Goal: Task Accomplishment & Management: Use online tool/utility

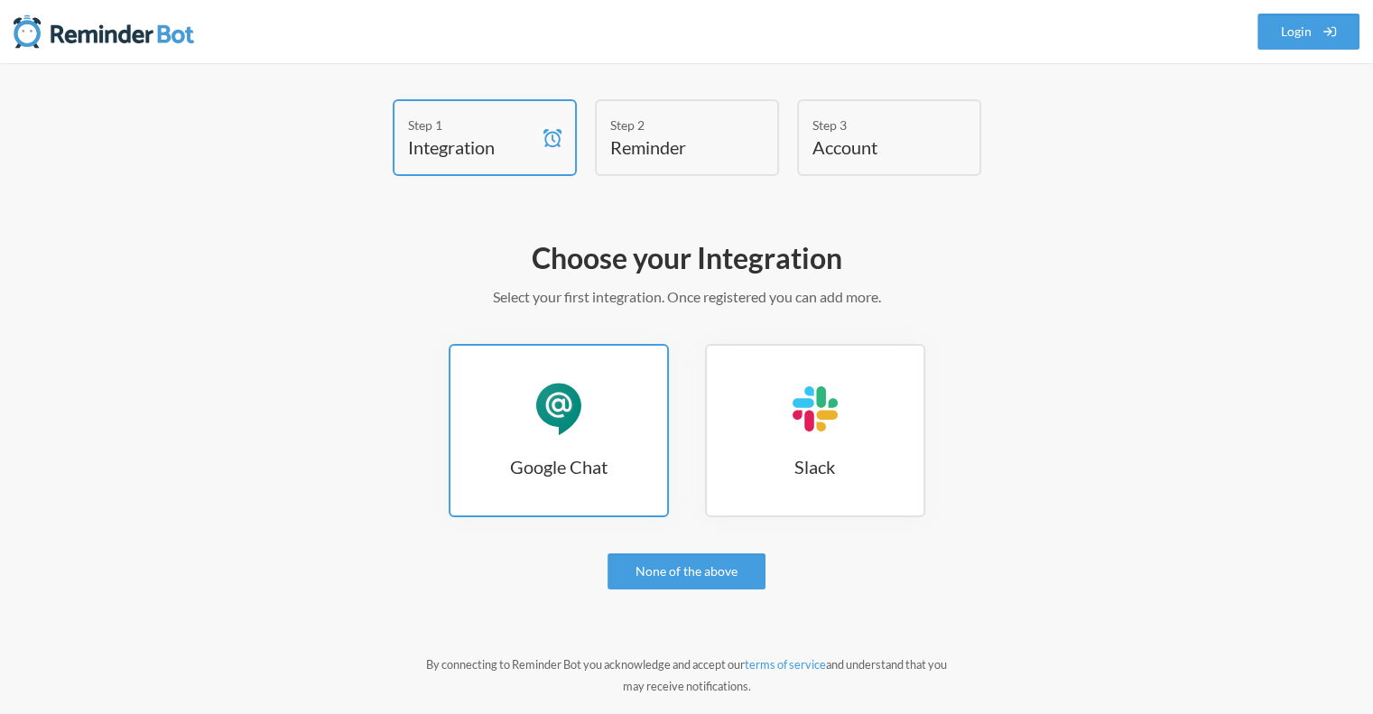
click at [581, 423] on div "Google Chat" at bounding box center [559, 409] width 54 height 54
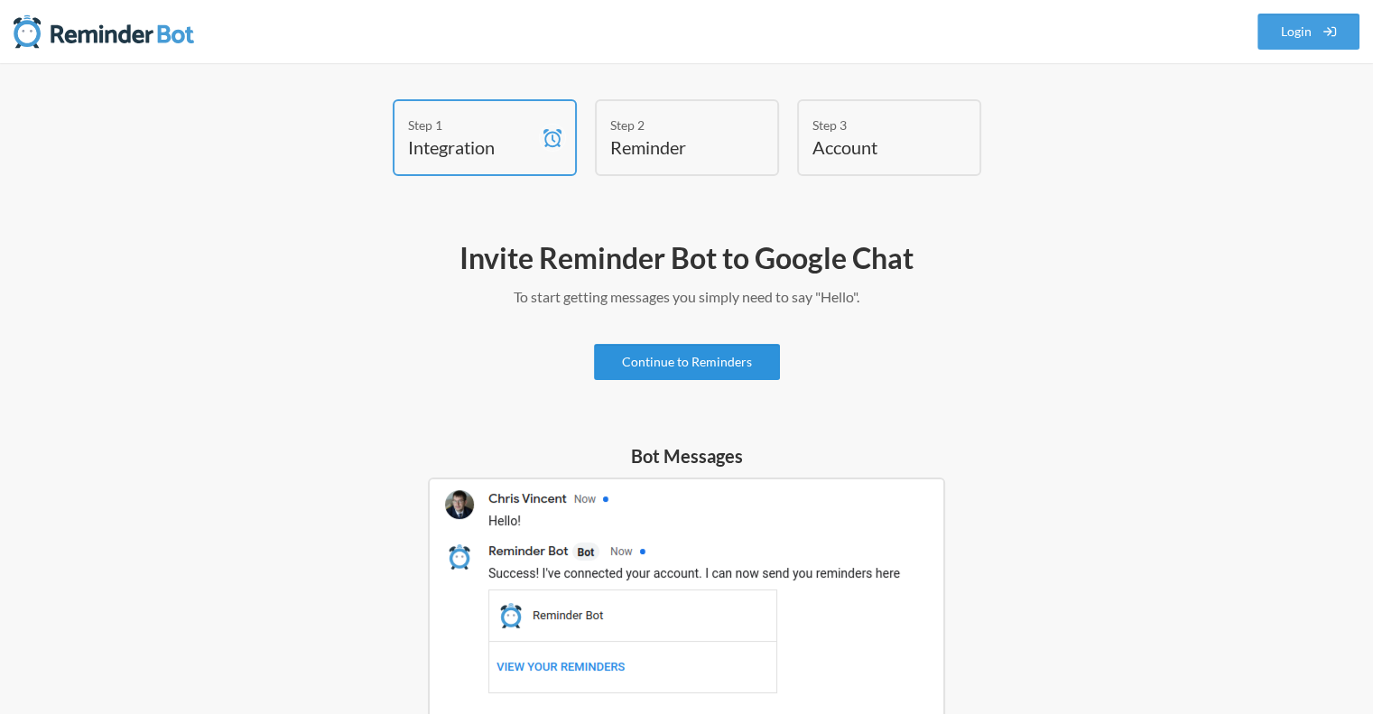
click at [668, 363] on link "Continue to Reminders" at bounding box center [687, 362] width 186 height 36
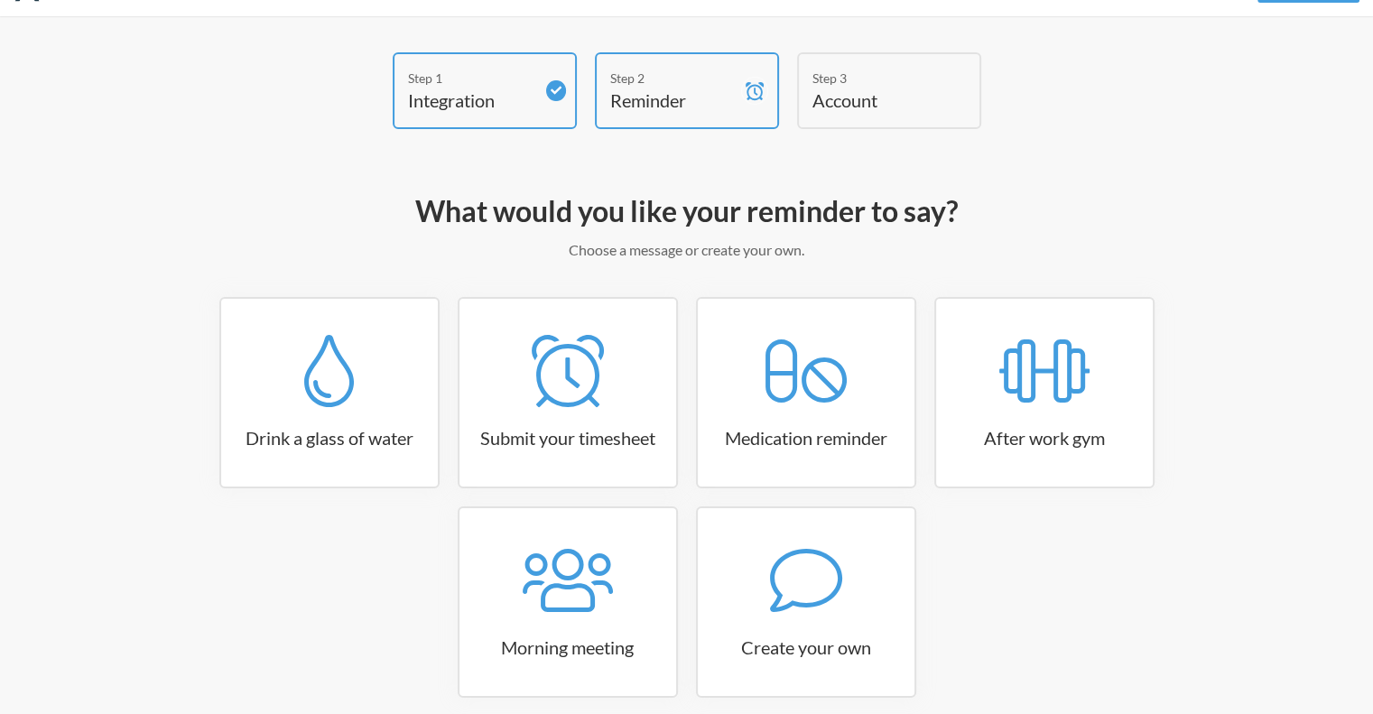
scroll to position [90, 0]
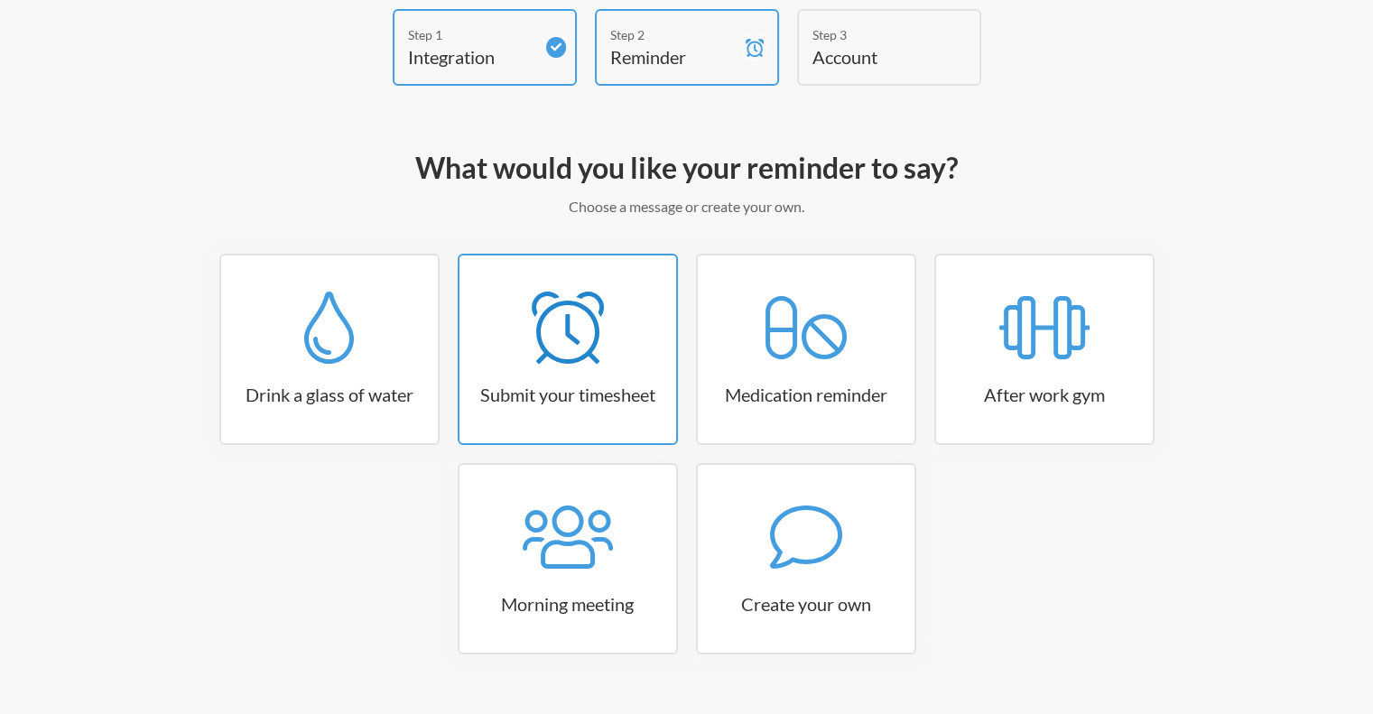
click at [572, 348] on icon at bounding box center [568, 328] width 72 height 72
select select "15:30:00"
select select "true"
select select "16:30:00"
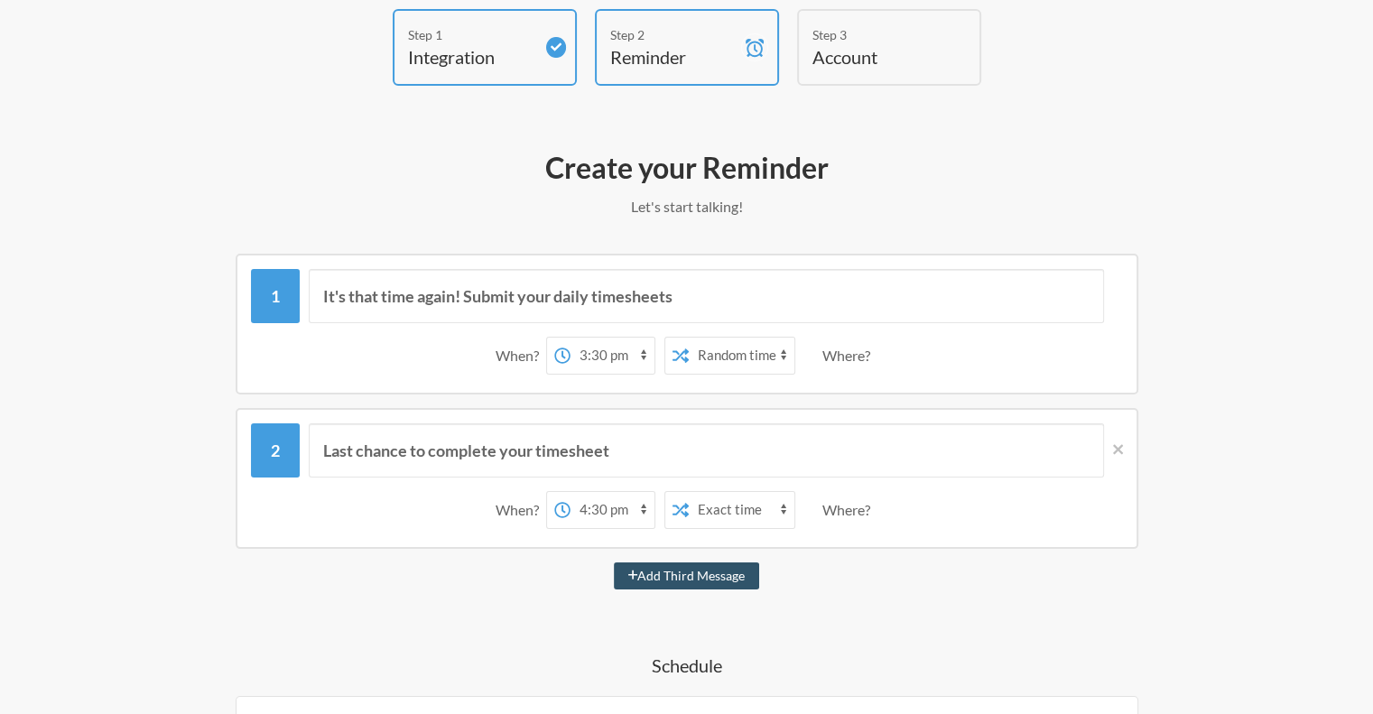
click at [604, 355] on select "12:00 am 12:15 am 12:30 am 12:45 am 1:00 am 1:15 am 1:30 am 1:45 am 2:00 am 2:1…" at bounding box center [612, 356] width 84 height 36
click at [570, 338] on select "12:00 am 12:15 am 12:30 am 12:45 am 1:00 am 1:15 am 1:30 am 1:45 am 2:00 am 2:1…" at bounding box center [612, 356] width 84 height 36
click at [607, 349] on select "12:00 am 12:15 am 12:30 am 12:45 am 1:00 am 1:15 am 1:30 am 1:45 am 2:00 am 2:1…" at bounding box center [612, 356] width 84 height 36
select select "09:45:00"
click at [570, 338] on select "12:00 am 12:15 am 12:30 am 12:45 am 1:00 am 1:15 am 1:30 am 1:45 am 2:00 am 2:1…" at bounding box center [612, 356] width 84 height 36
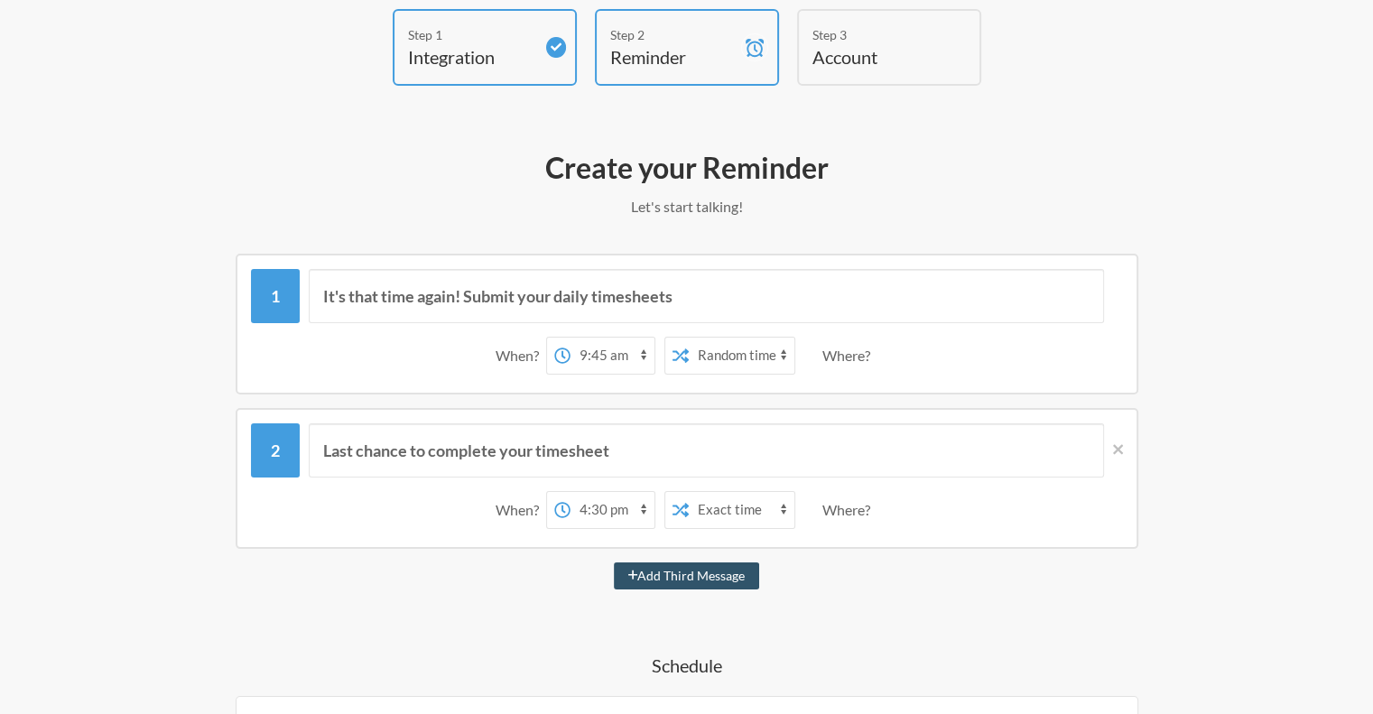
click at [607, 347] on select "12:00 am 12:15 am 12:30 am 12:45 am 1:00 am 1:15 am 1:30 am 1:45 am 2:00 am 2:1…" at bounding box center [612, 356] width 84 height 36
click at [601, 351] on select "12:00 am 12:15 am 12:30 am 12:45 am 1:00 am 1:15 am 1:30 am 1:45 am 2:00 am 2:1…" at bounding box center [612, 356] width 84 height 36
click at [601, 349] on select "12:00 am 12:15 am 12:30 am 12:45 am 1:00 am 1:15 am 1:30 am 1:45 am 2:00 am 2:1…" at bounding box center [612, 356] width 84 height 36
click at [744, 356] on select "Exact time Random time" at bounding box center [742, 356] width 106 height 36
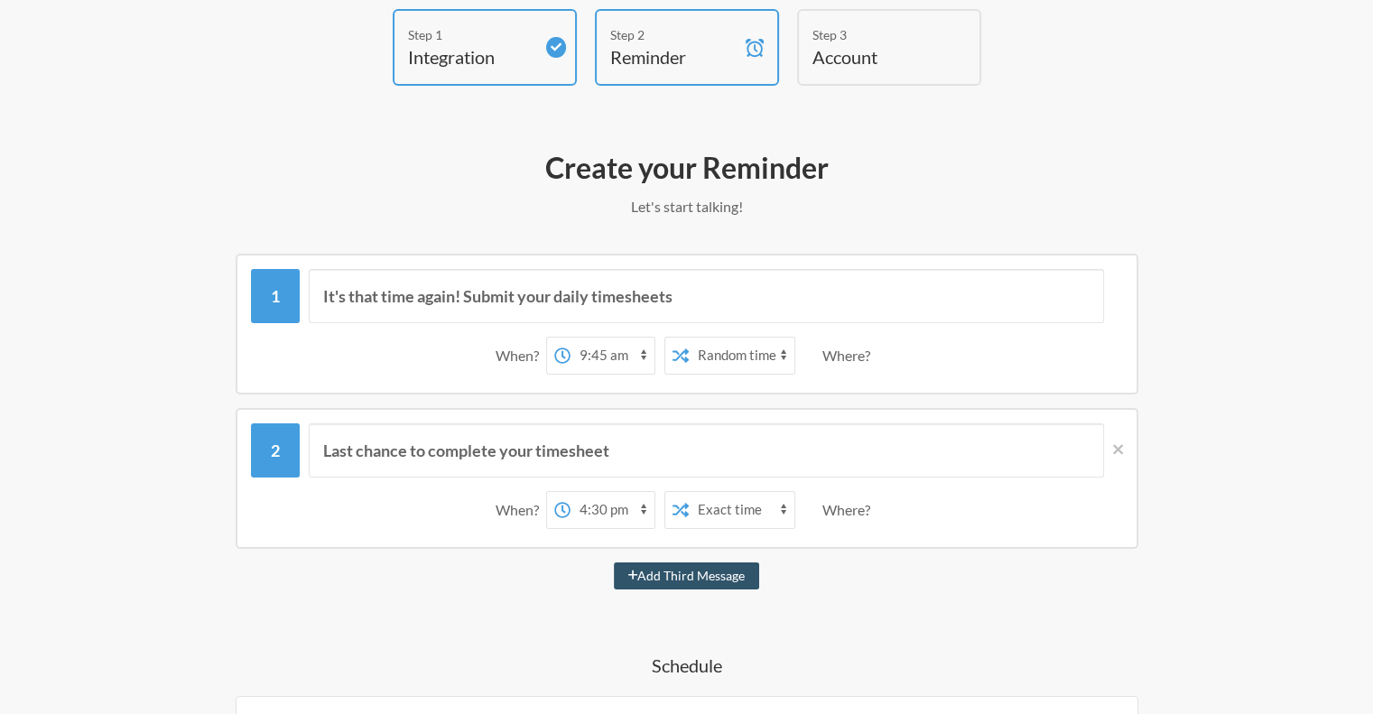
select select "false"
click at [689, 338] on select "Exact time Random time" at bounding box center [742, 356] width 106 height 36
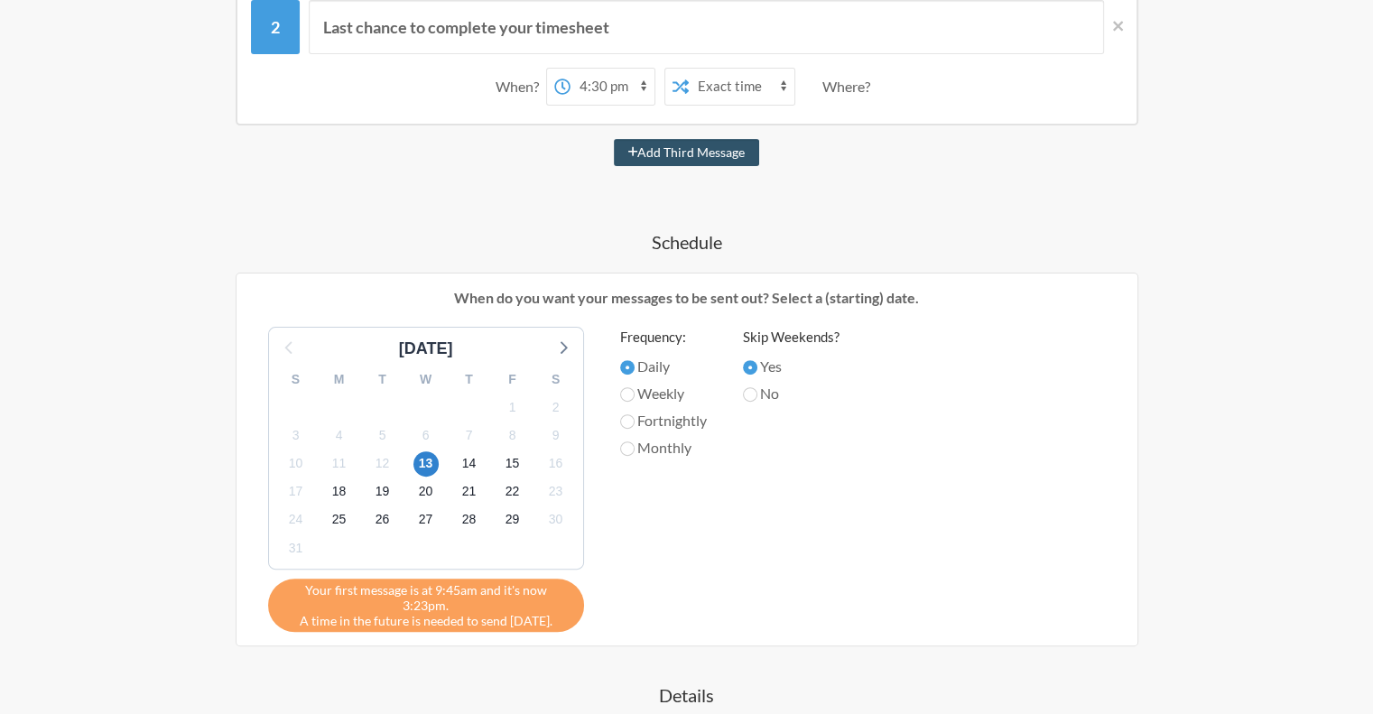
scroll to position [243, 0]
